Goal: Use online tool/utility: Utilize a website feature to perform a specific function

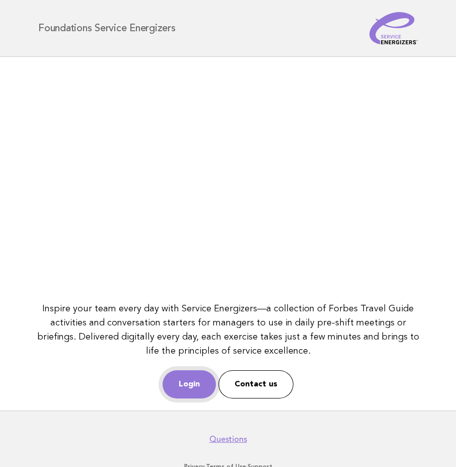
click at [185, 383] on link "Login" at bounding box center [189, 384] width 53 height 28
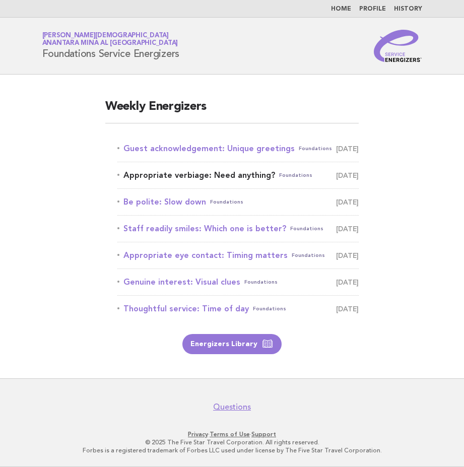
click at [165, 173] on link "Appropriate verbiage: Need anything? Foundations October 16" at bounding box center [237, 175] width 241 height 14
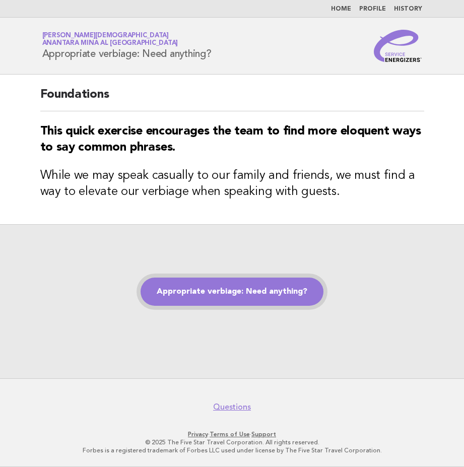
click at [208, 291] on link "Appropriate verbiage: Need anything?" at bounding box center [232, 292] width 183 height 28
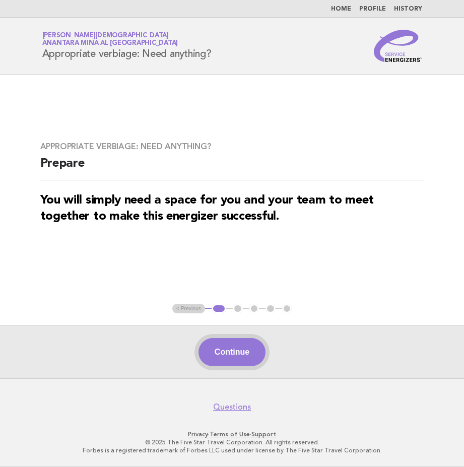
click at [244, 353] on button "Continue" at bounding box center [231, 352] width 67 height 28
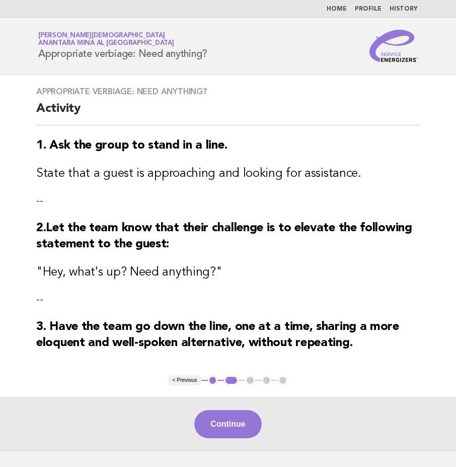
click at [242, 426] on button "Continue" at bounding box center [227, 424] width 67 height 28
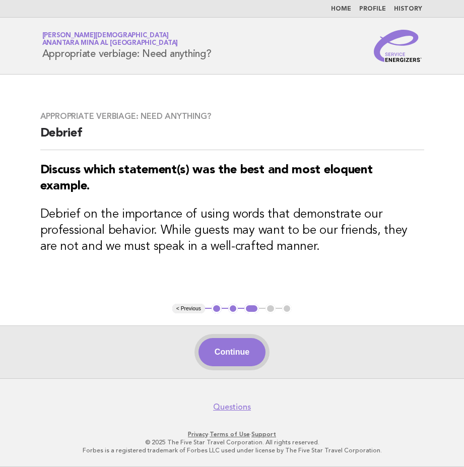
click at [229, 349] on button "Continue" at bounding box center [231, 352] width 67 height 28
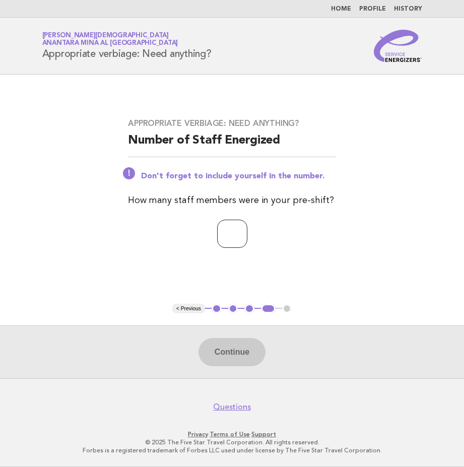
click at [232, 233] on input "number" at bounding box center [232, 234] width 30 height 28
type input "*"
click at [245, 358] on button "Continue" at bounding box center [231, 352] width 67 height 28
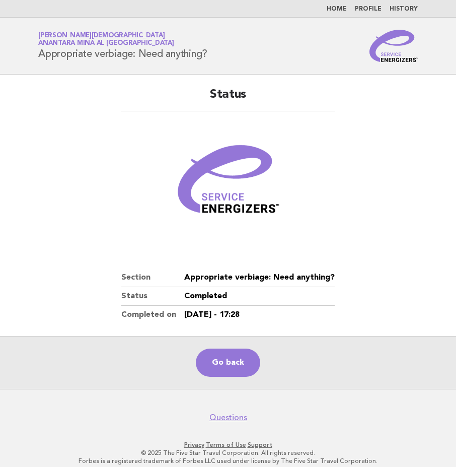
click at [339, 6] on link "Home" at bounding box center [337, 9] width 20 height 6
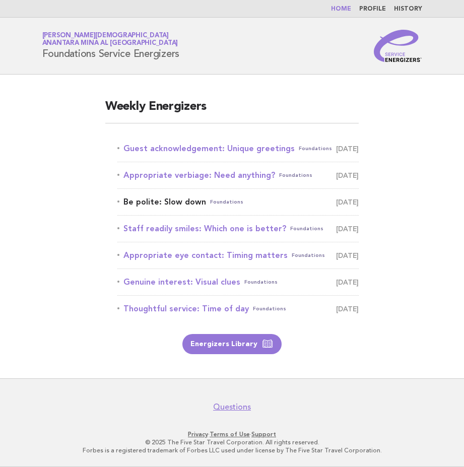
click at [188, 205] on link "Be polite: Slow down Foundations October 17" at bounding box center [237, 202] width 241 height 14
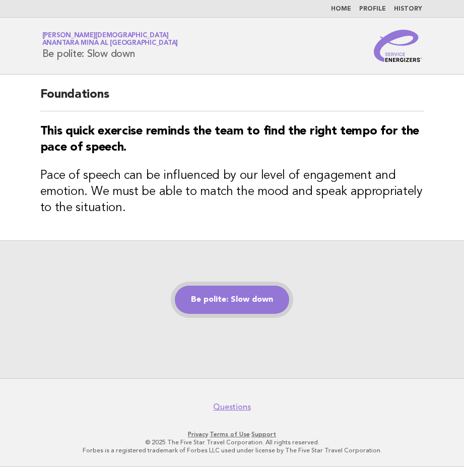
click at [254, 295] on link "Be polite: Slow down" at bounding box center [232, 300] width 114 height 28
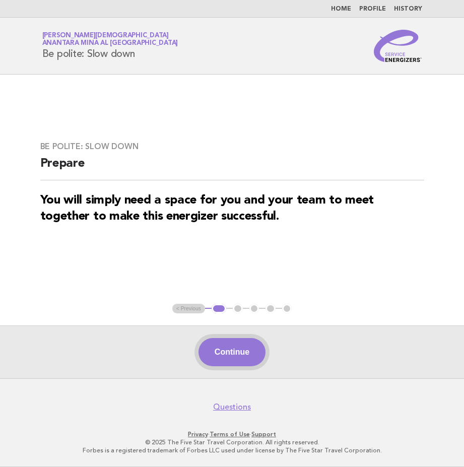
click at [238, 347] on button "Continue" at bounding box center [231, 352] width 67 height 28
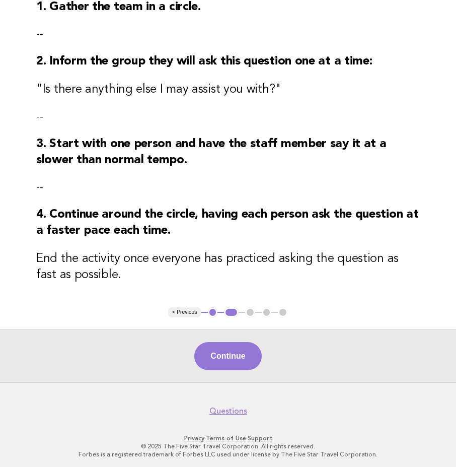
scroll to position [145, 0]
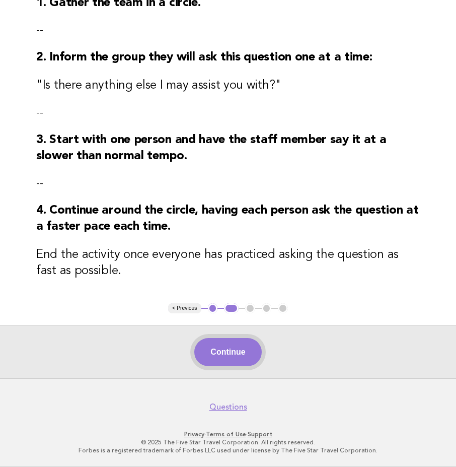
click at [223, 364] on button "Continue" at bounding box center [227, 352] width 67 height 28
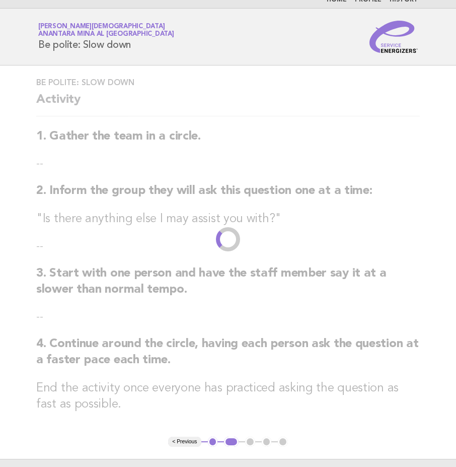
scroll to position [0, 0]
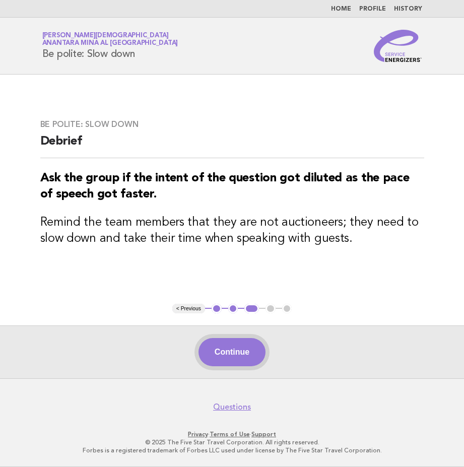
click at [223, 355] on button "Continue" at bounding box center [231, 352] width 67 height 28
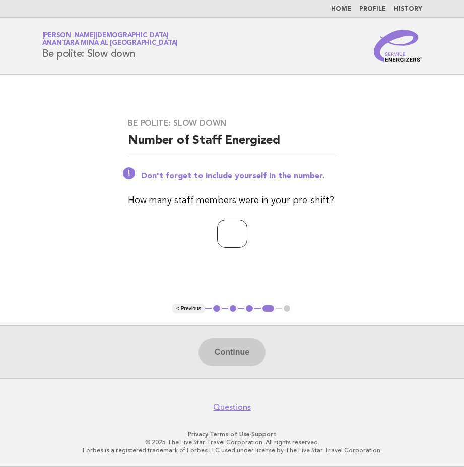
click at [227, 236] on input "number" at bounding box center [232, 234] width 30 height 28
type input "*"
click at [225, 357] on button "Continue" at bounding box center [231, 352] width 67 height 28
